Goal: Task Accomplishment & Management: Use online tool/utility

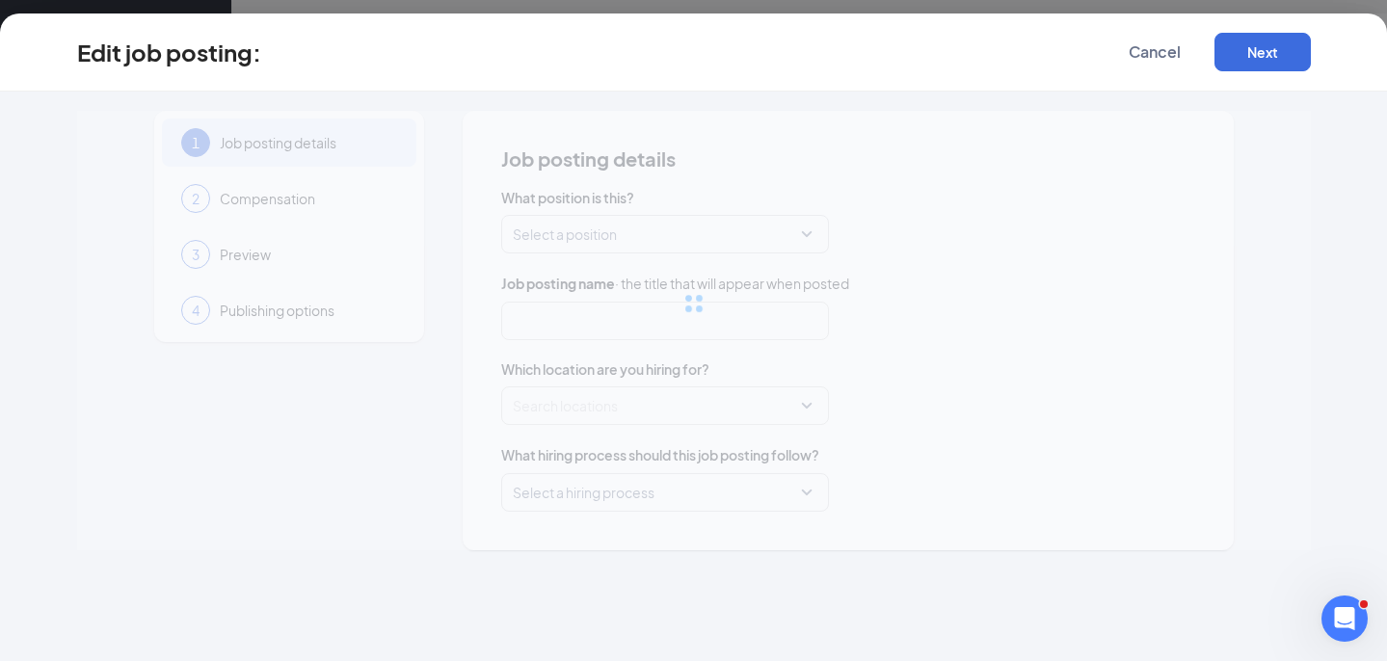
type input "Senior Culinary Partnership Acquisition Specialist"
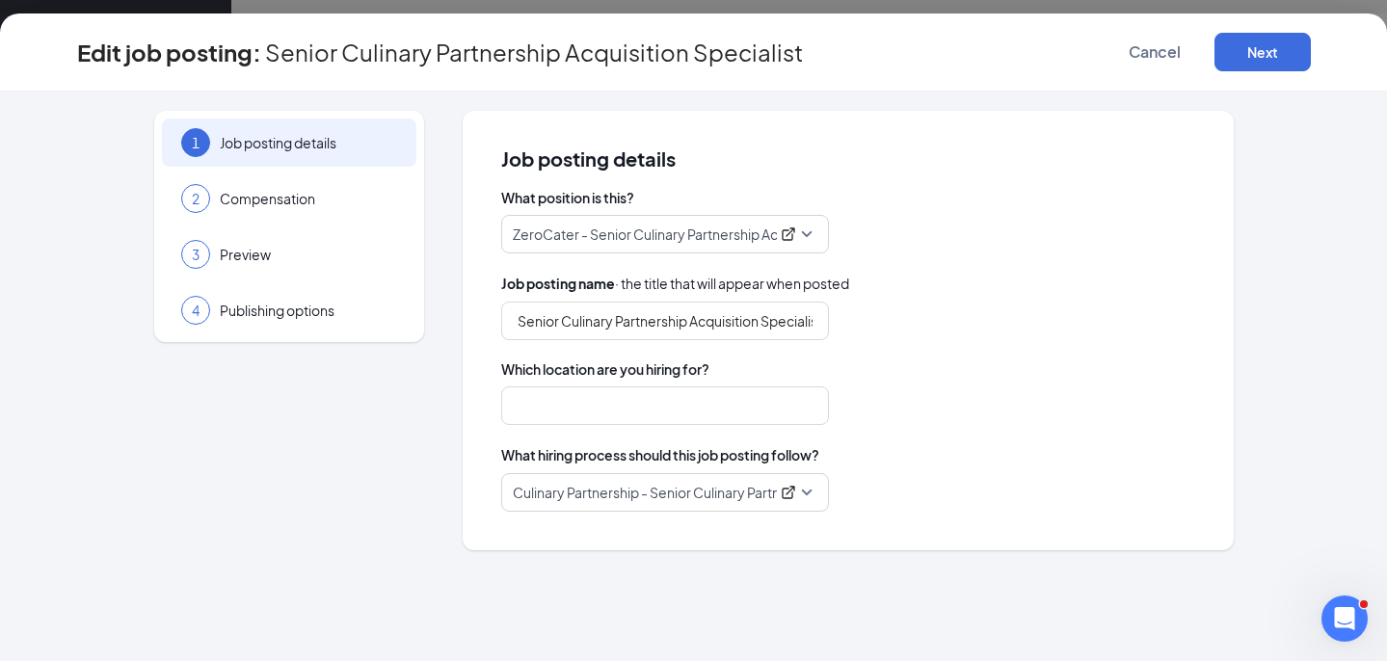
type input "San Francisco"
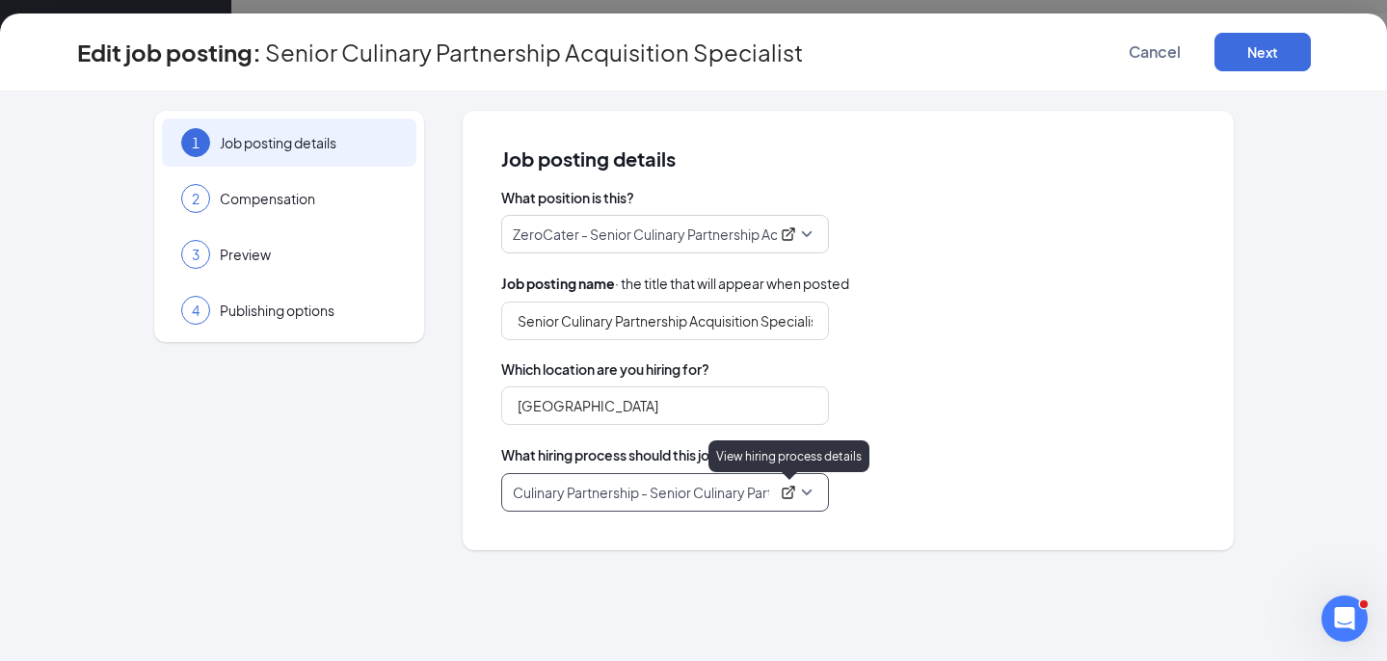
click at [788, 492] on icon "ExternalLink" at bounding box center [788, 492] width 13 height 13
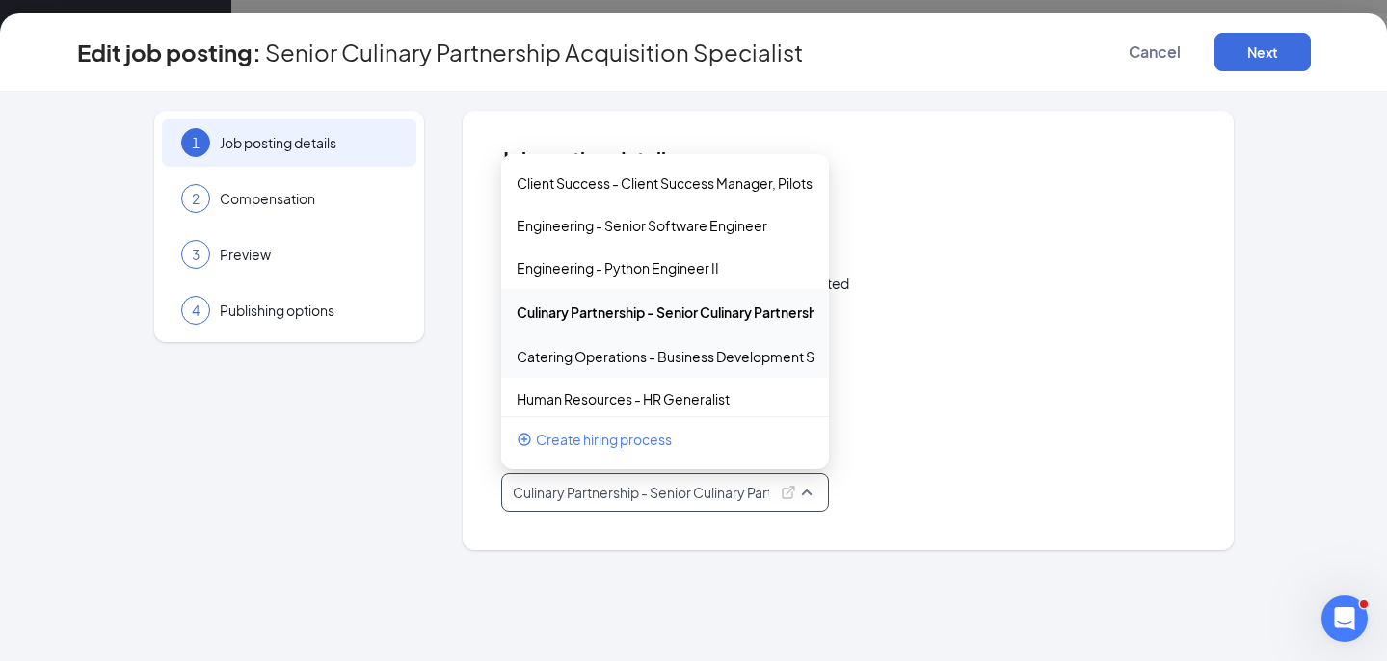
click at [726, 491] on p "Culinary Partnership - Senior Culinary Partnership Acquisition Specialist" at bounding box center [641, 492] width 256 height 19
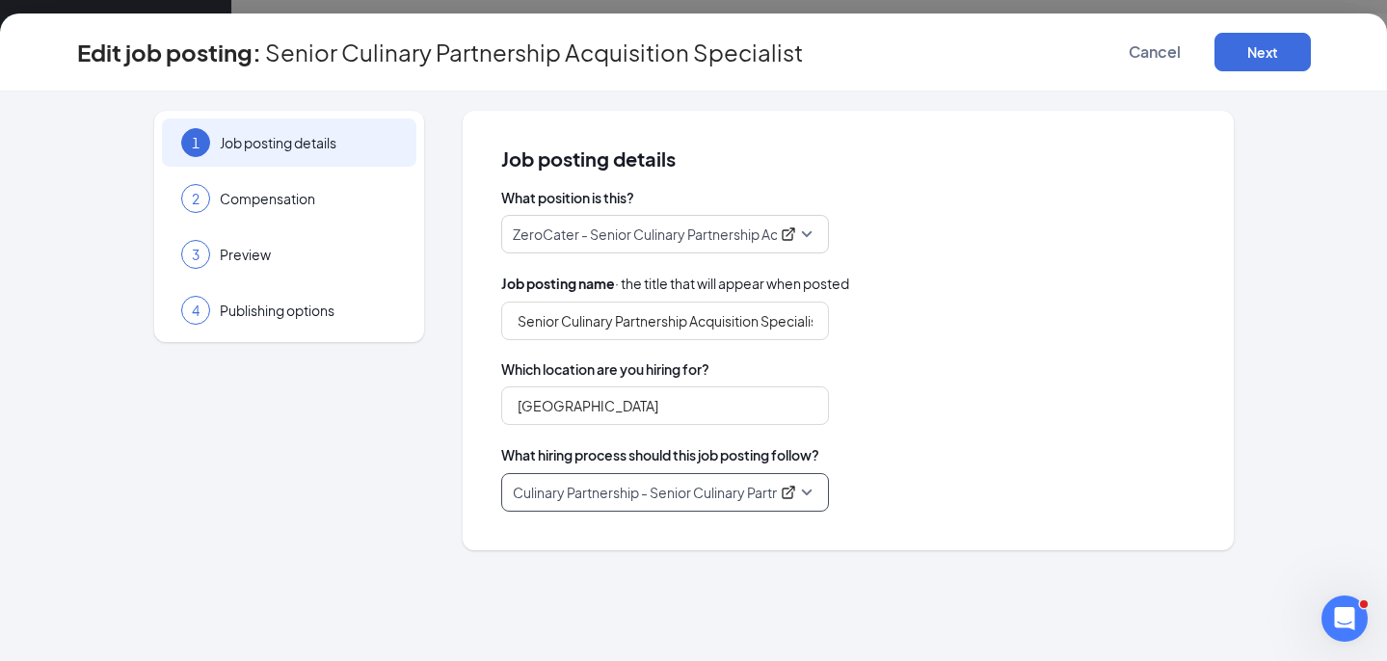
click at [790, 502] on span "Culinary Partnership - Senior Culinary Partnership Acquisition Specialist" at bounding box center [665, 492] width 305 height 37
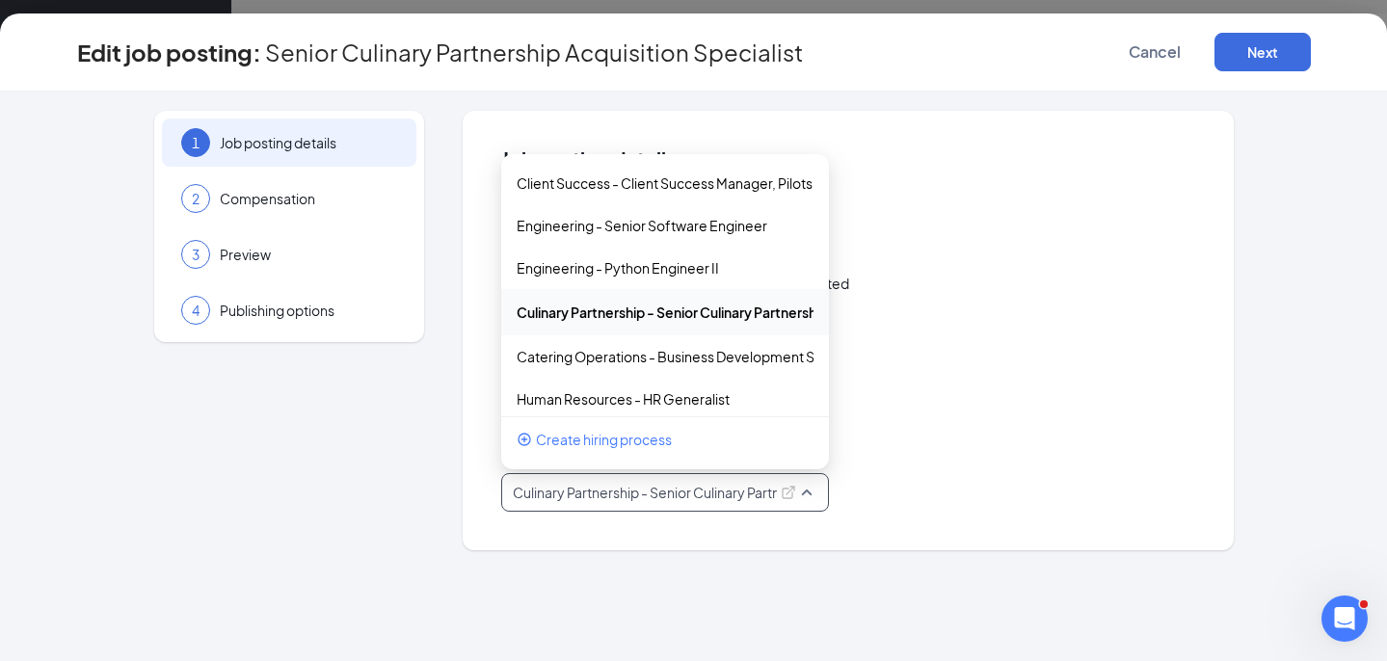
click at [809, 497] on span "Culinary Partnership - Senior Culinary Partnership Acquisition Specialist" at bounding box center [665, 492] width 305 height 37
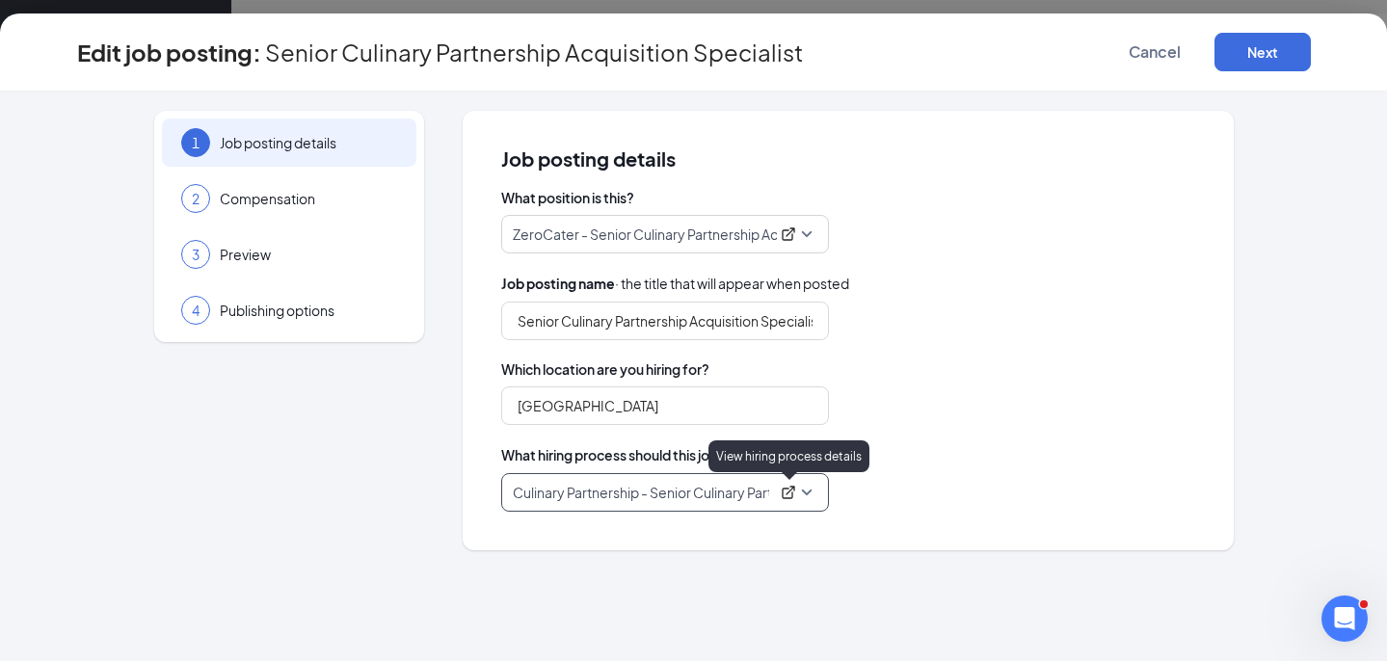
click at [789, 490] on icon "ExternalLink" at bounding box center [788, 492] width 15 height 15
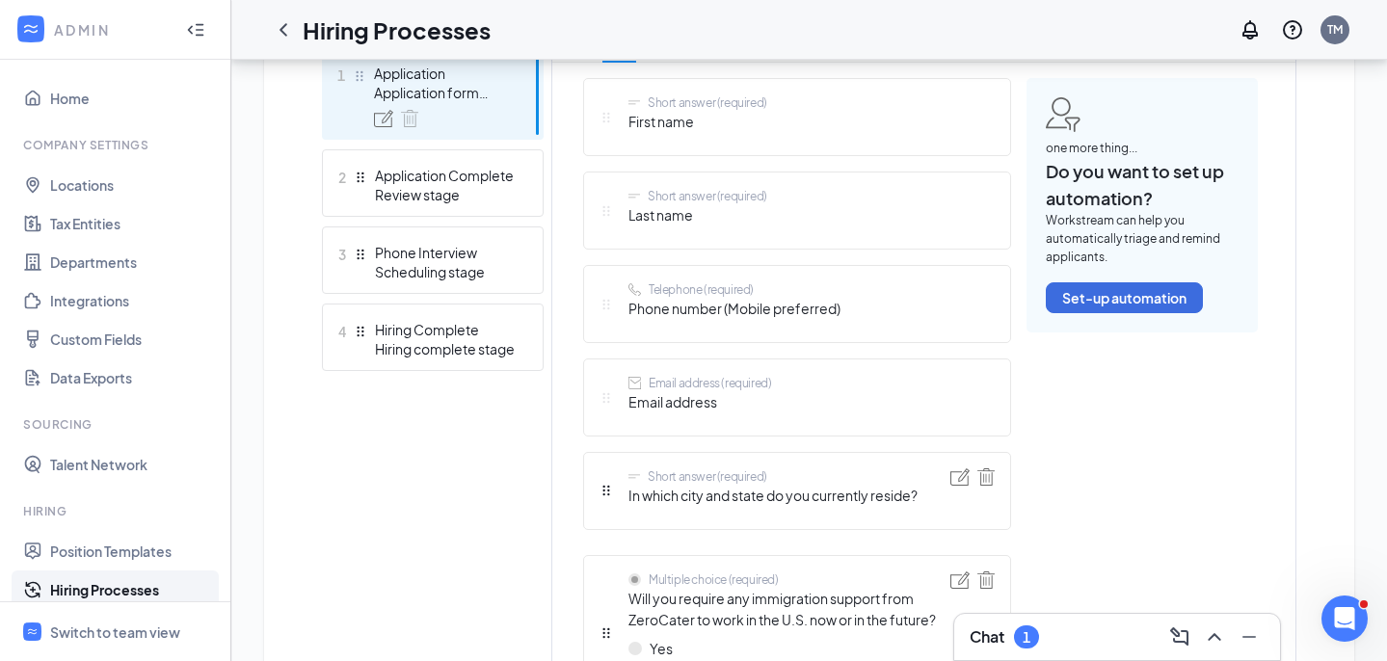
scroll to position [370, 0]
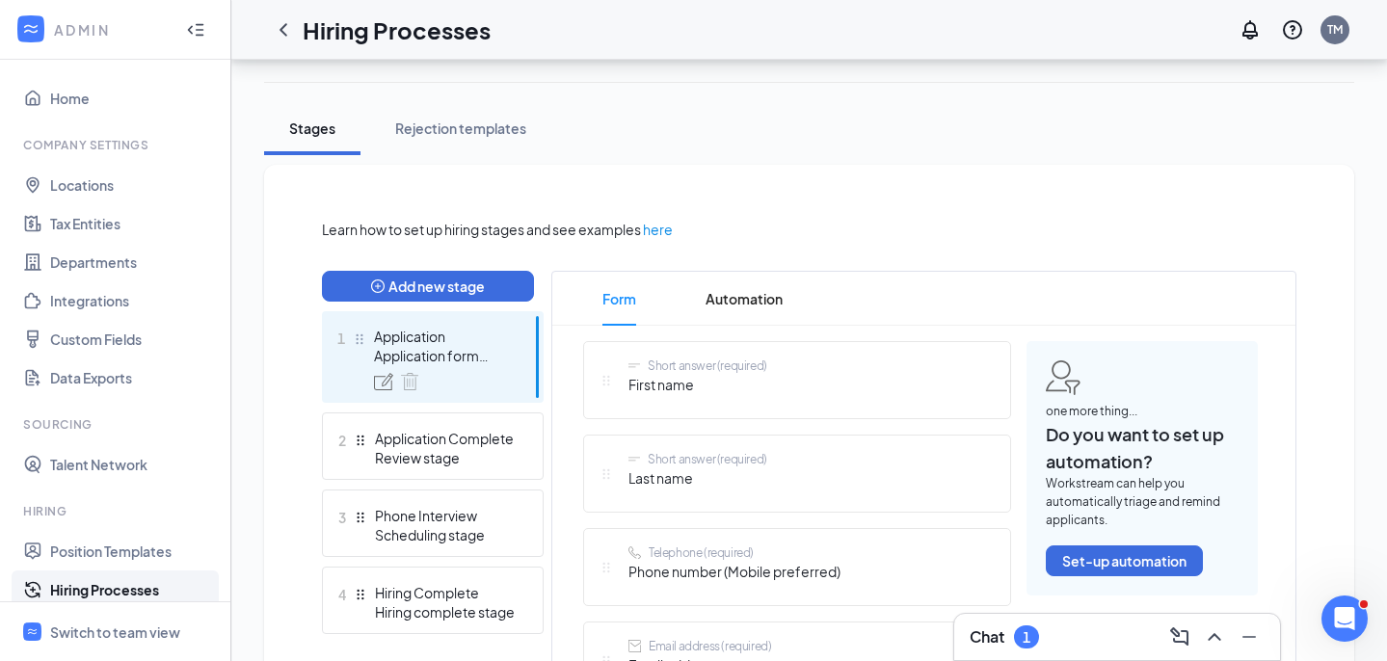
scroll to position [347, 0]
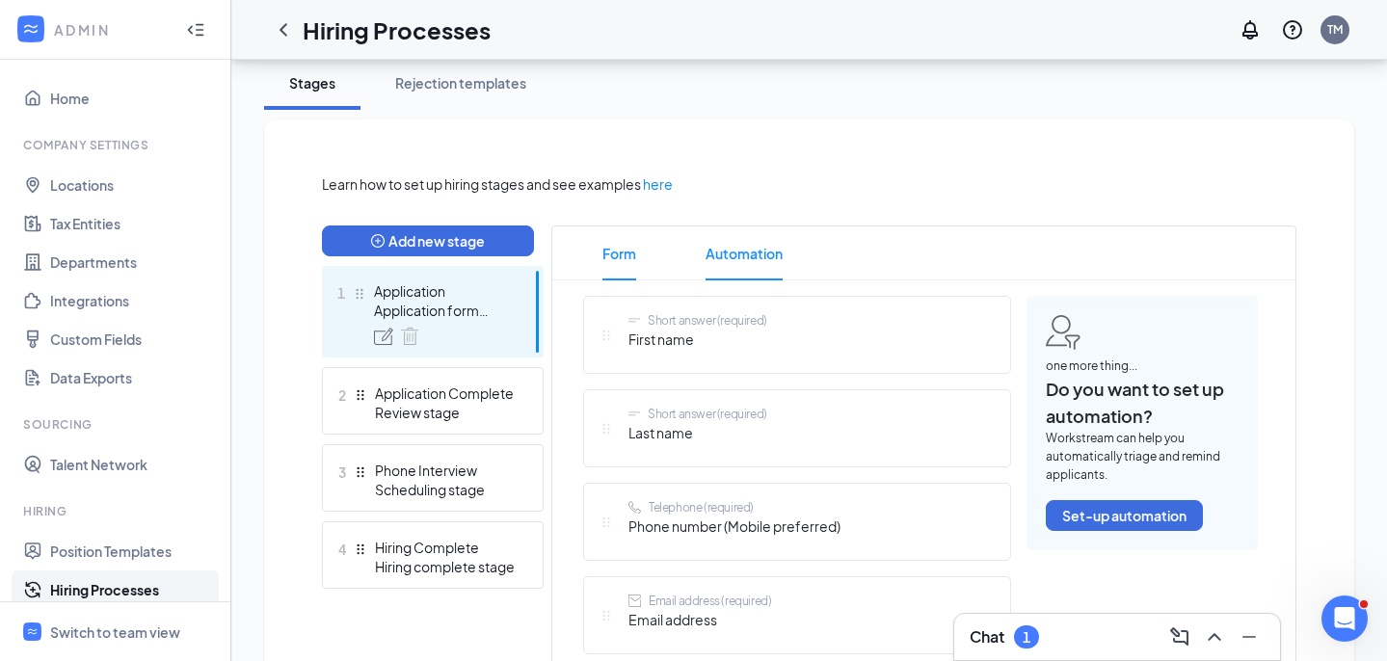
click at [749, 259] on span "Automation" at bounding box center [744, 254] width 77 height 54
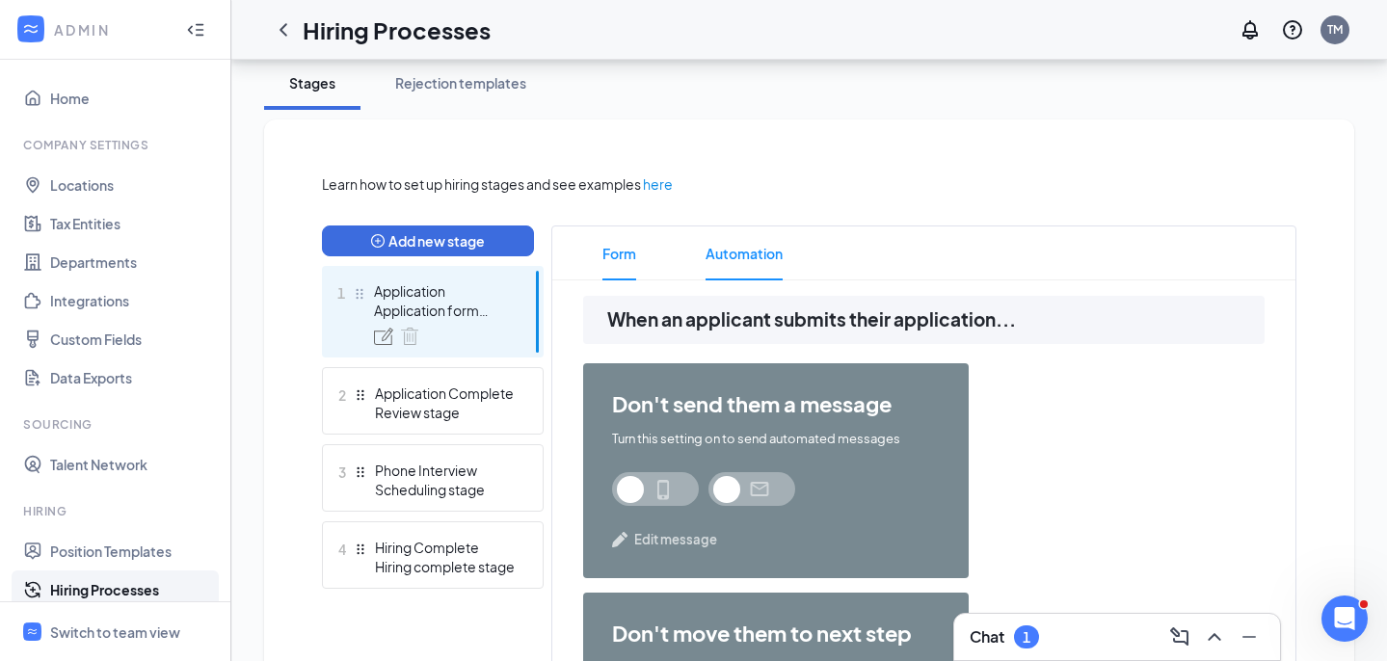
click at [632, 265] on span "Form" at bounding box center [620, 254] width 34 height 54
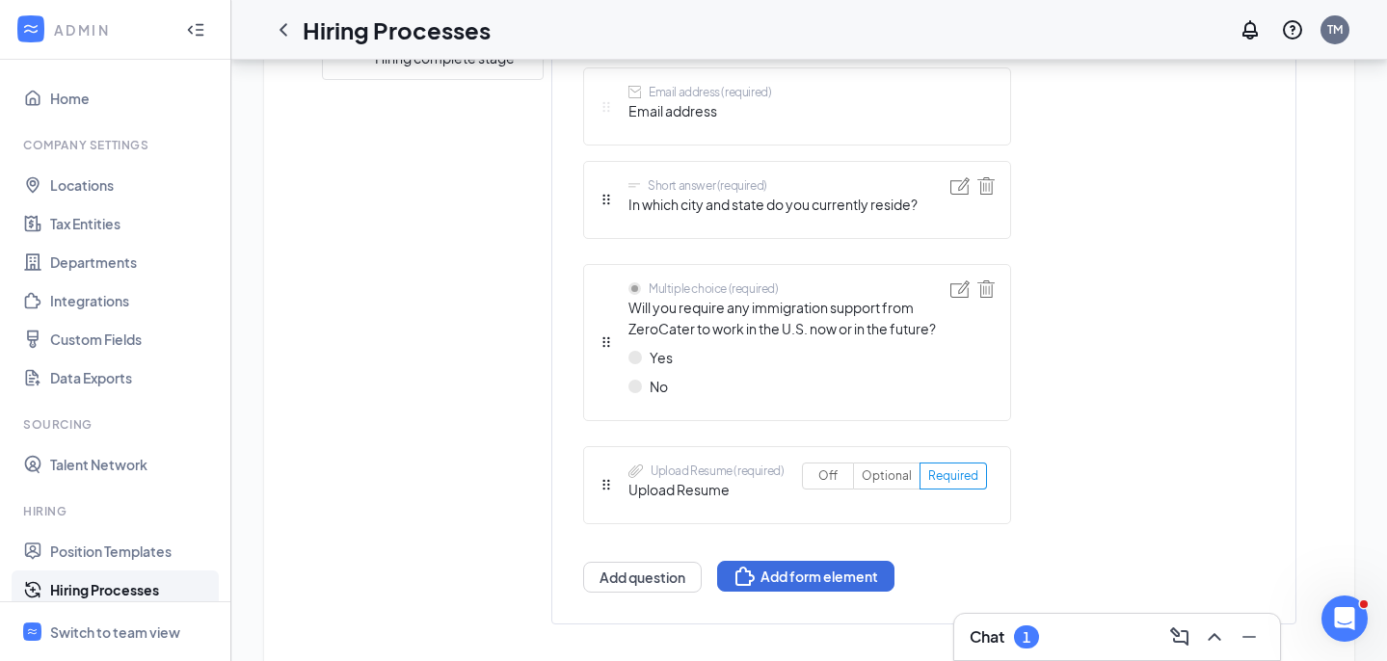
scroll to position [861, 0]
